Goal: Obtain resource: Obtain resource

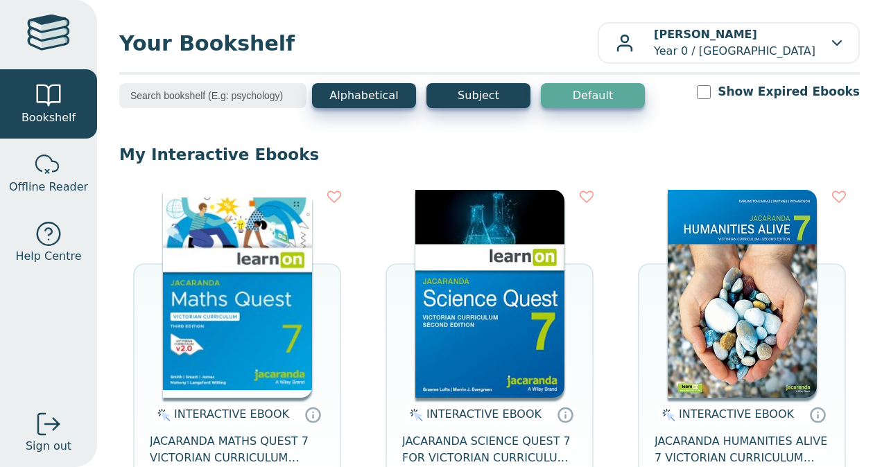
scroll to position [232, 0]
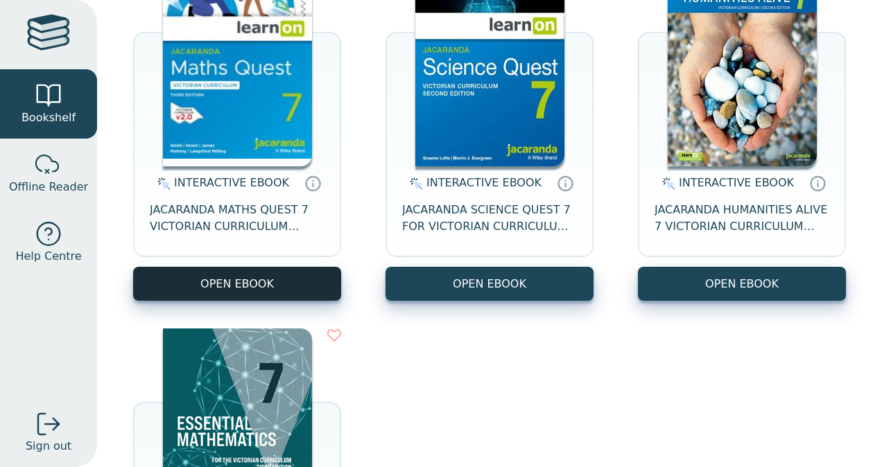
click at [241, 273] on button "OPEN EBOOK" at bounding box center [237, 284] width 208 height 34
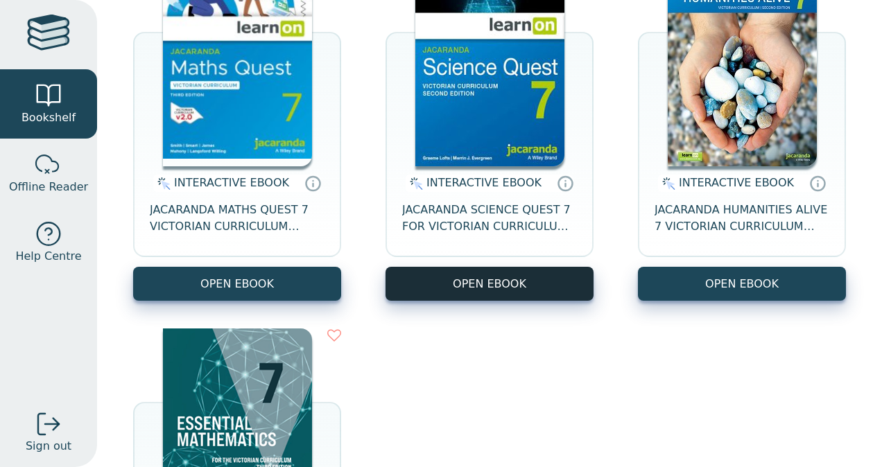
click at [514, 287] on button "OPEN EBOOK" at bounding box center [489, 284] width 208 height 34
